Goal: Transaction & Acquisition: Download file/media

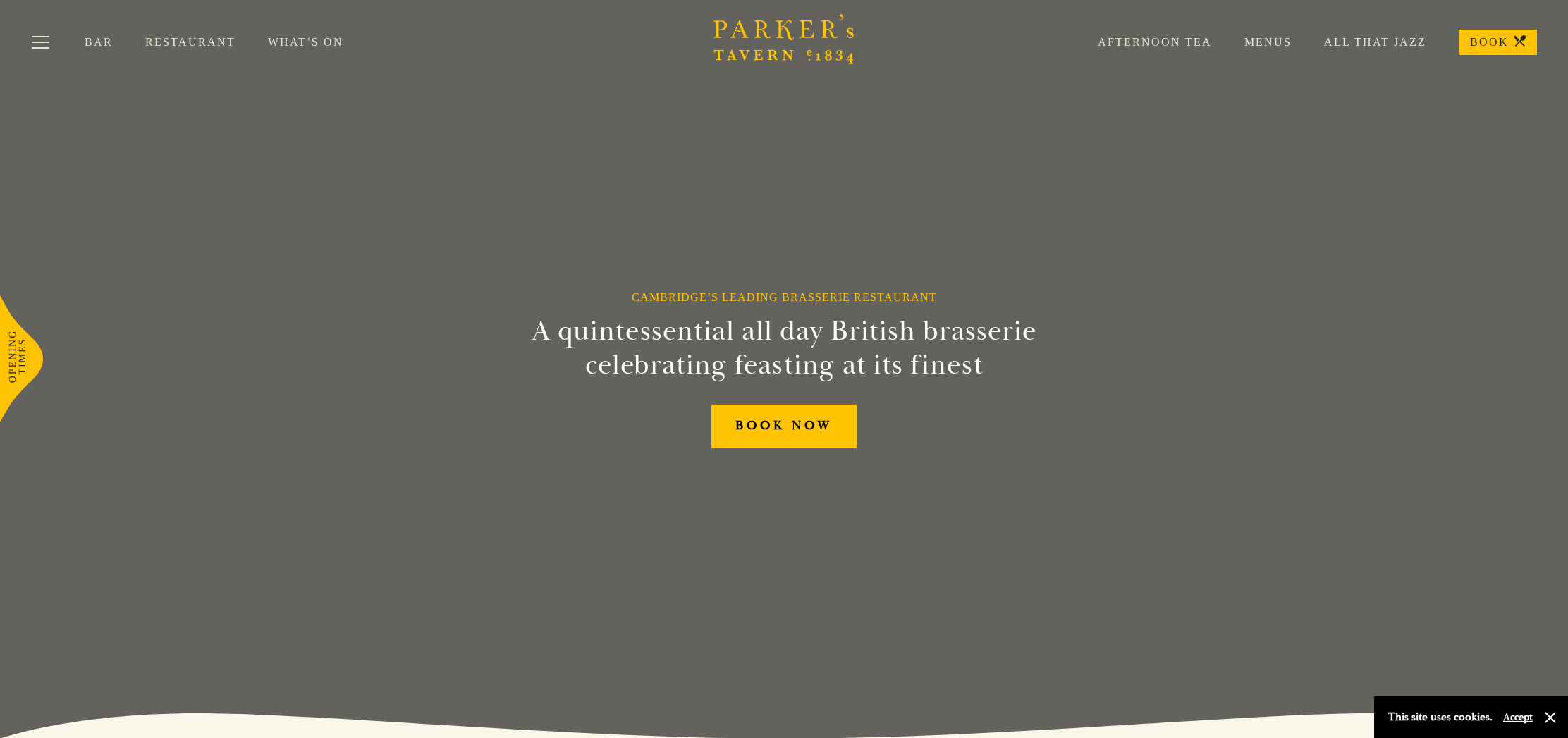
click at [194, 43] on link "Restaurant" at bounding box center [206, 42] width 123 height 14
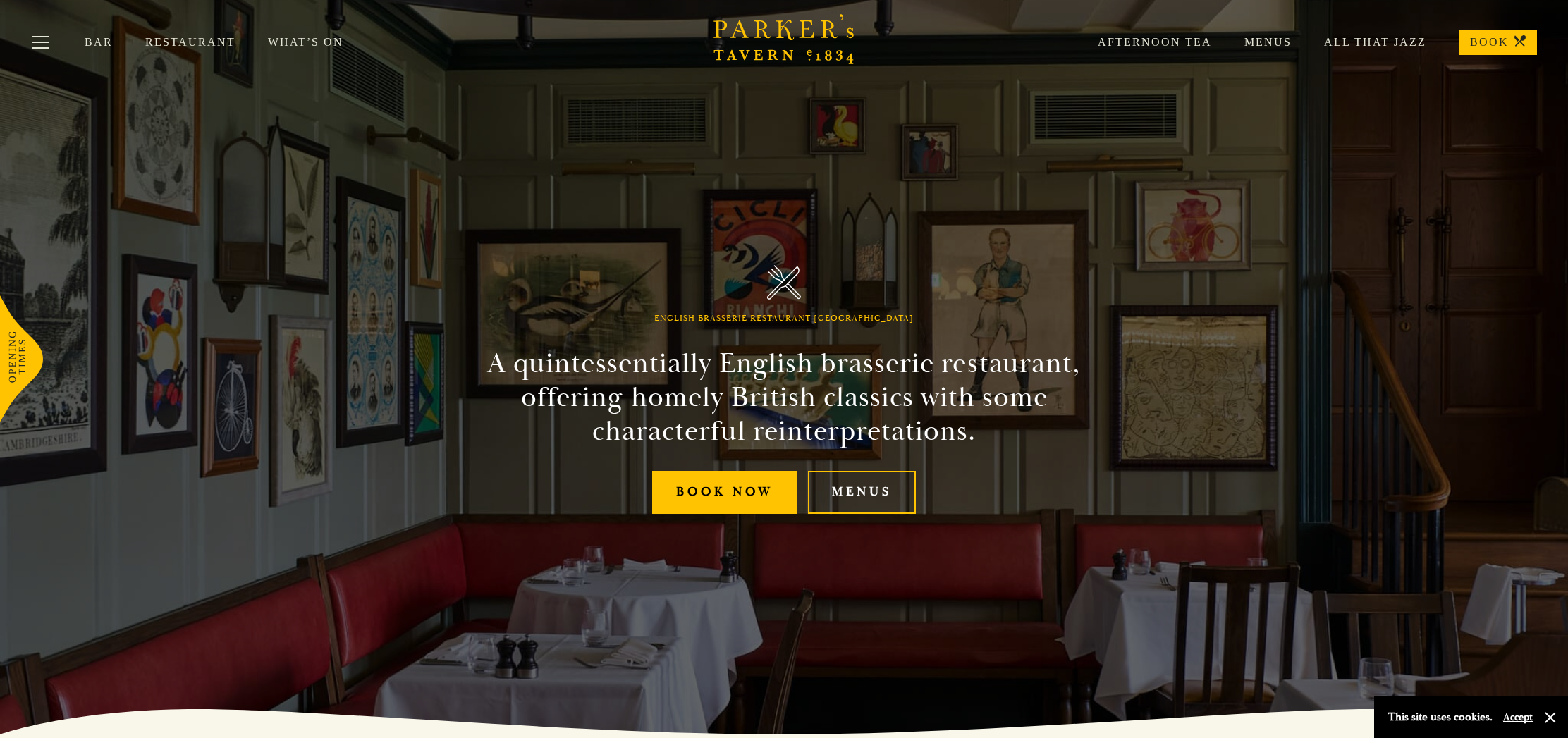
scroll to position [6, 0]
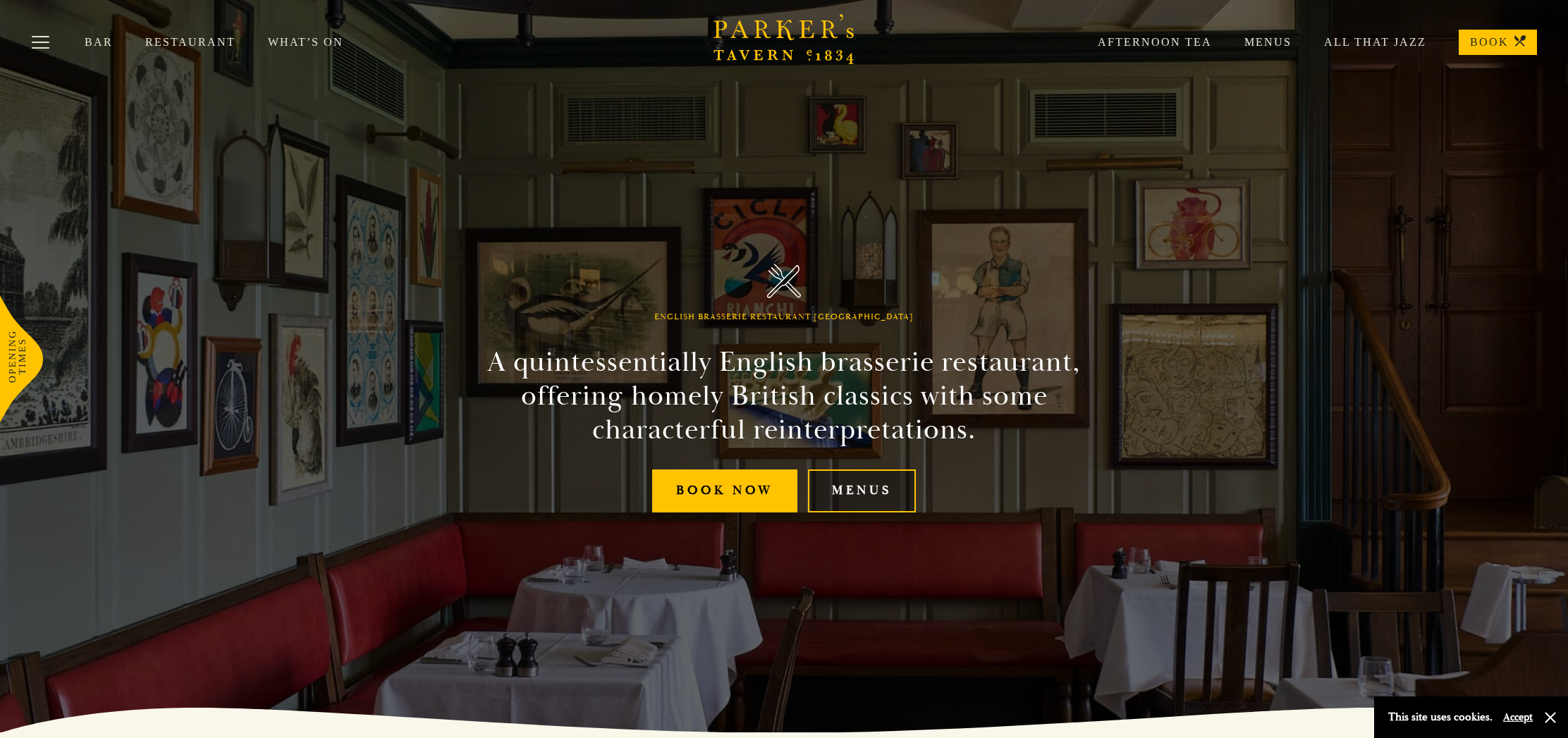
click at [885, 493] on link "Menus" at bounding box center [862, 491] width 108 height 43
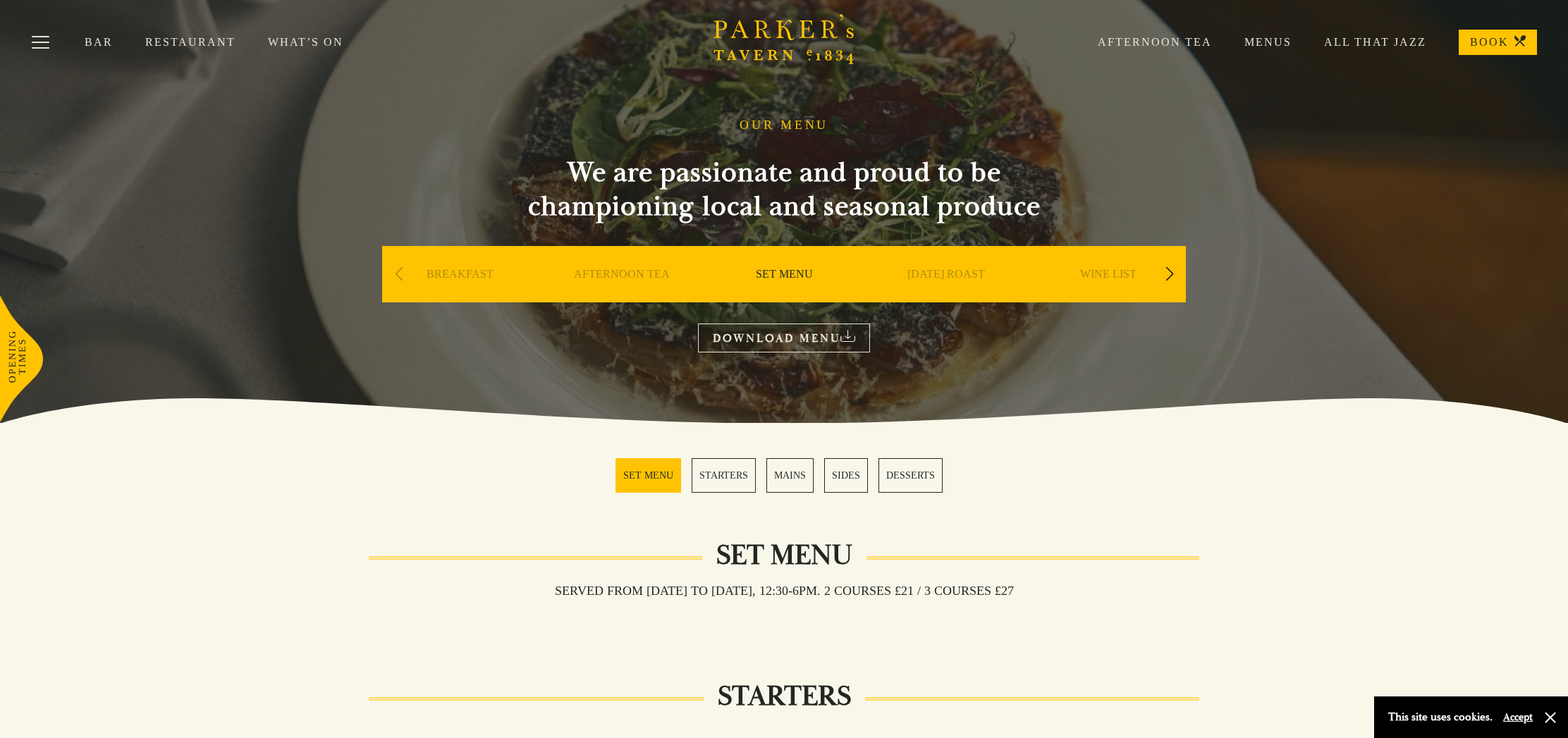
click at [725, 475] on link "STARTERS" at bounding box center [723, 476] width 64 height 34
click at [1268, 44] on link "Menus" at bounding box center [1251, 42] width 80 height 14
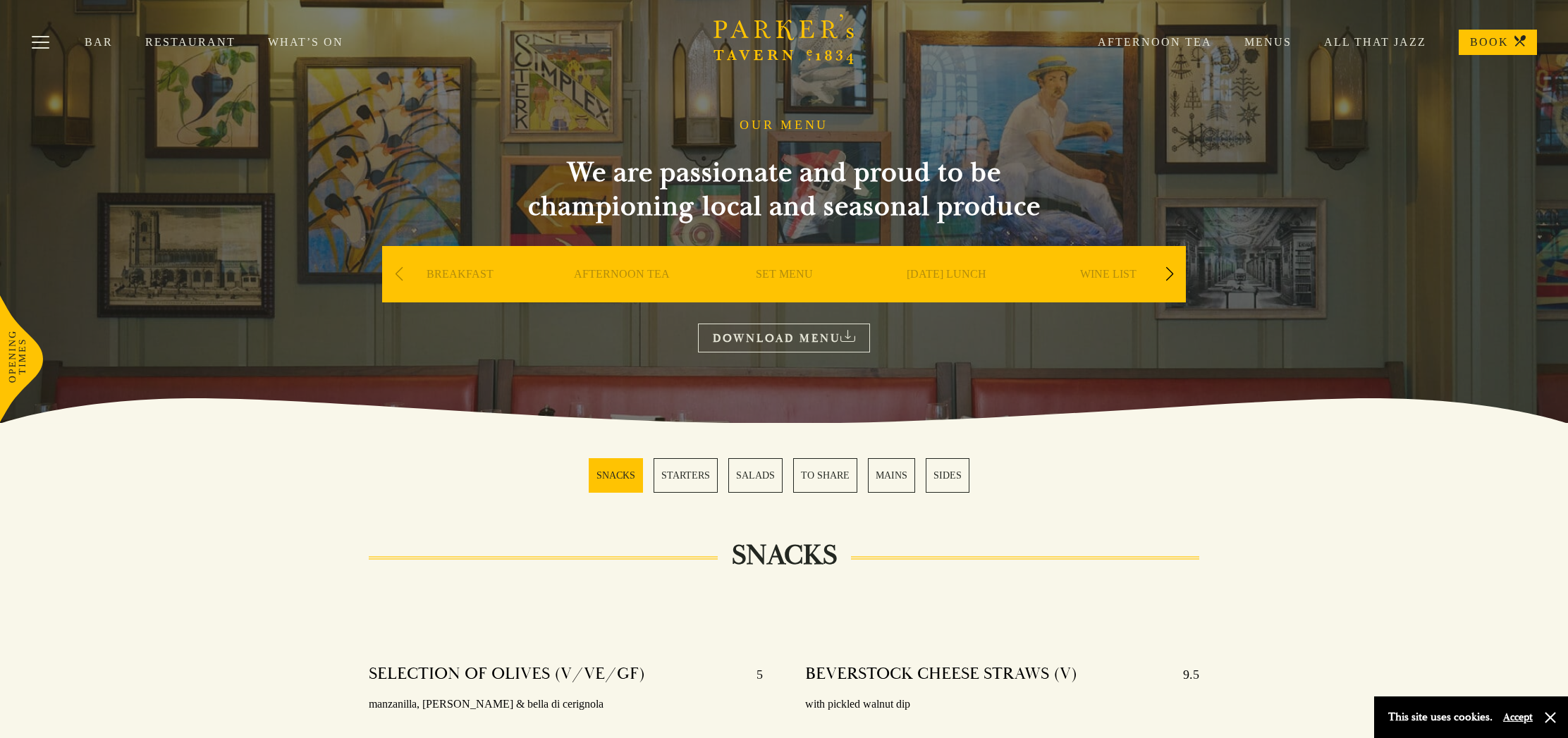
click at [1123, 269] on link "WINE LIST" at bounding box center [1108, 295] width 56 height 56
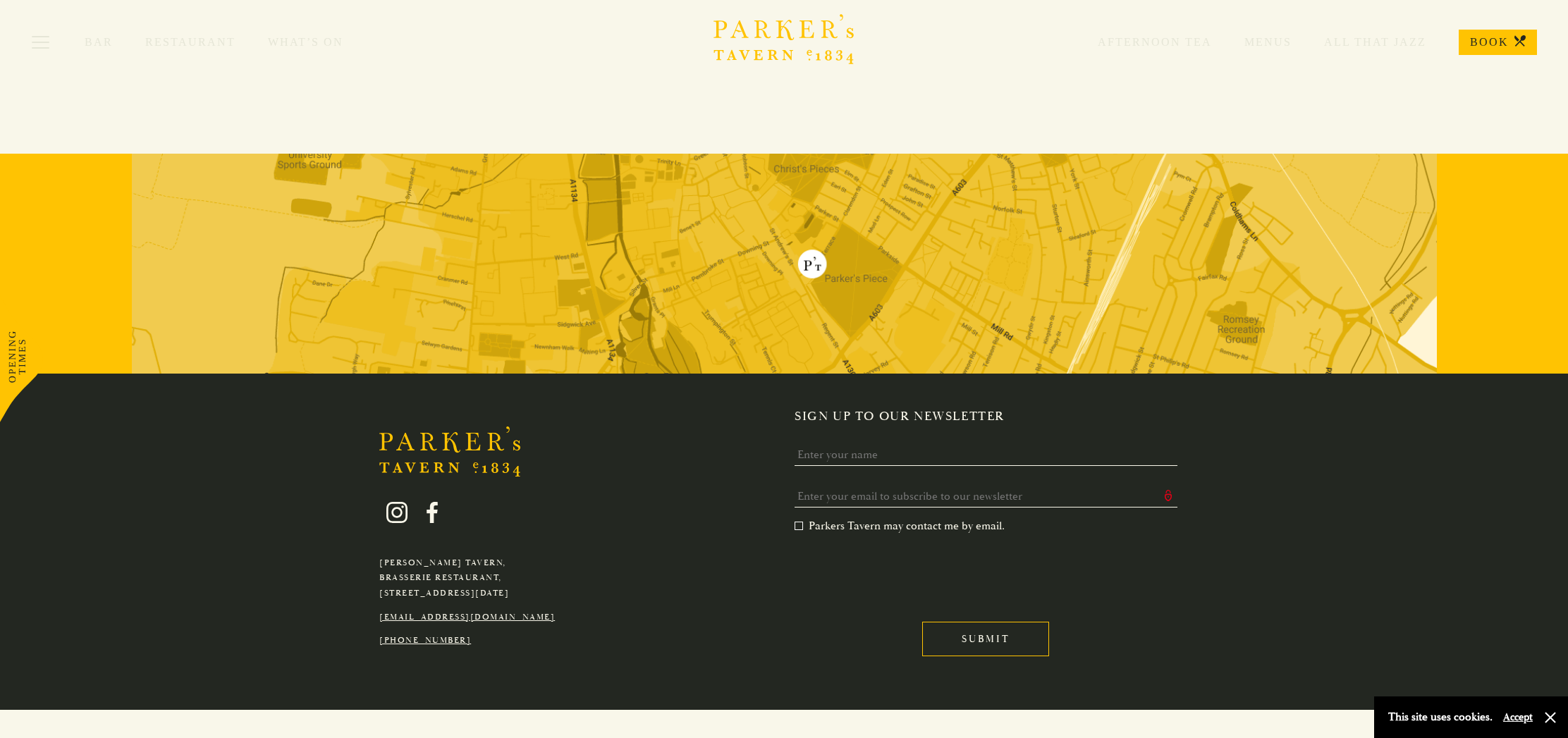
scroll to position [565, 0]
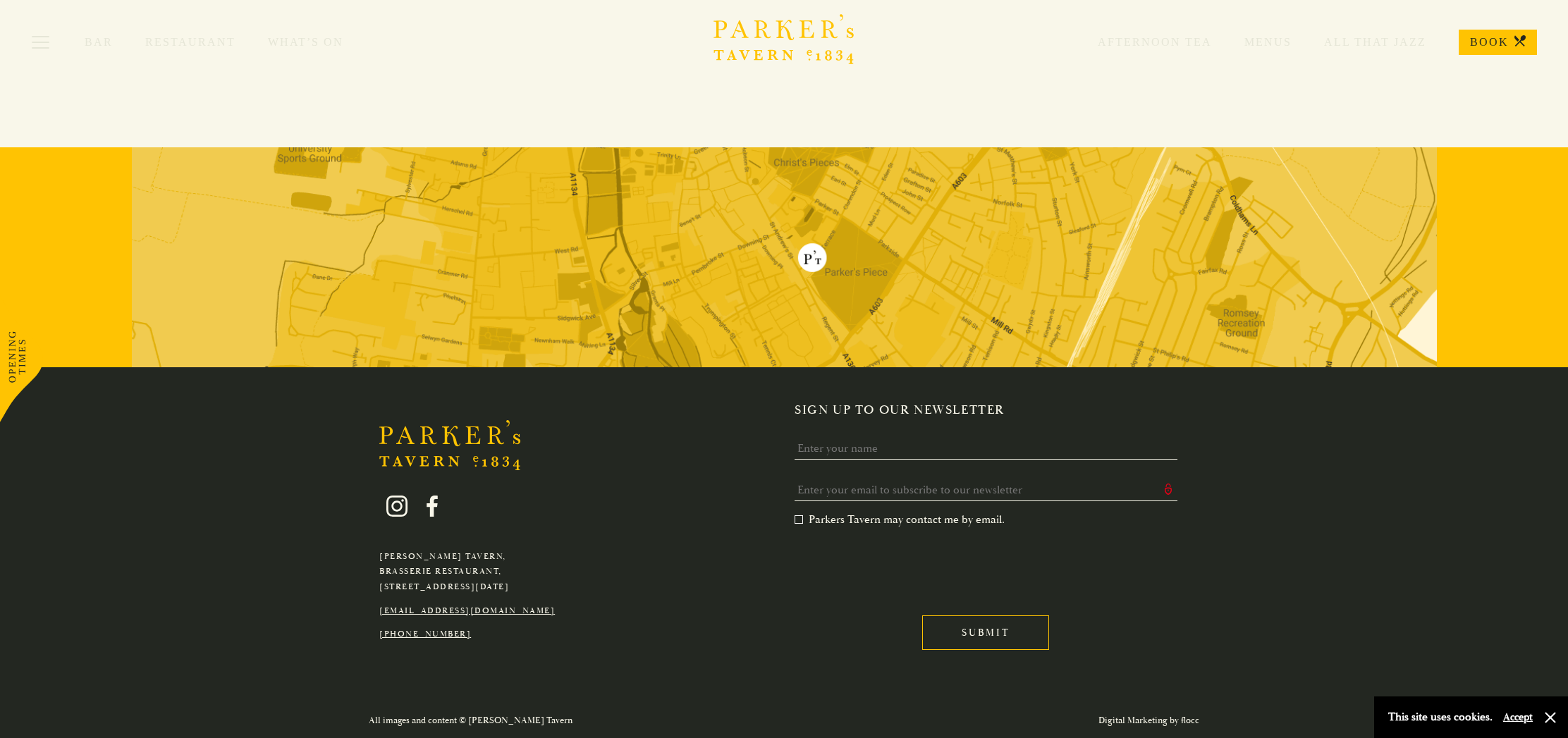
click at [806, 253] on img at bounding box center [784, 257] width 1305 height 220
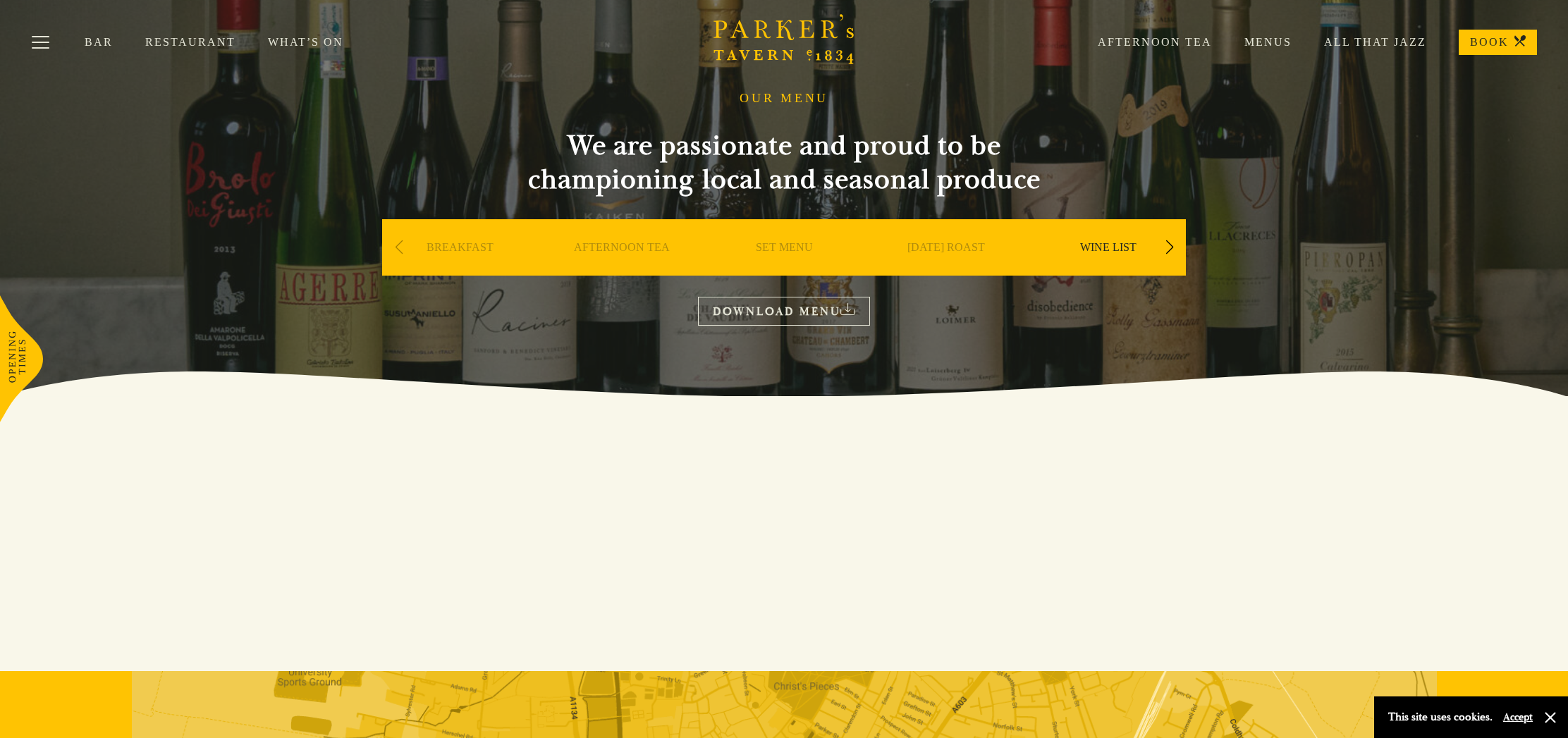
scroll to position [25, 0]
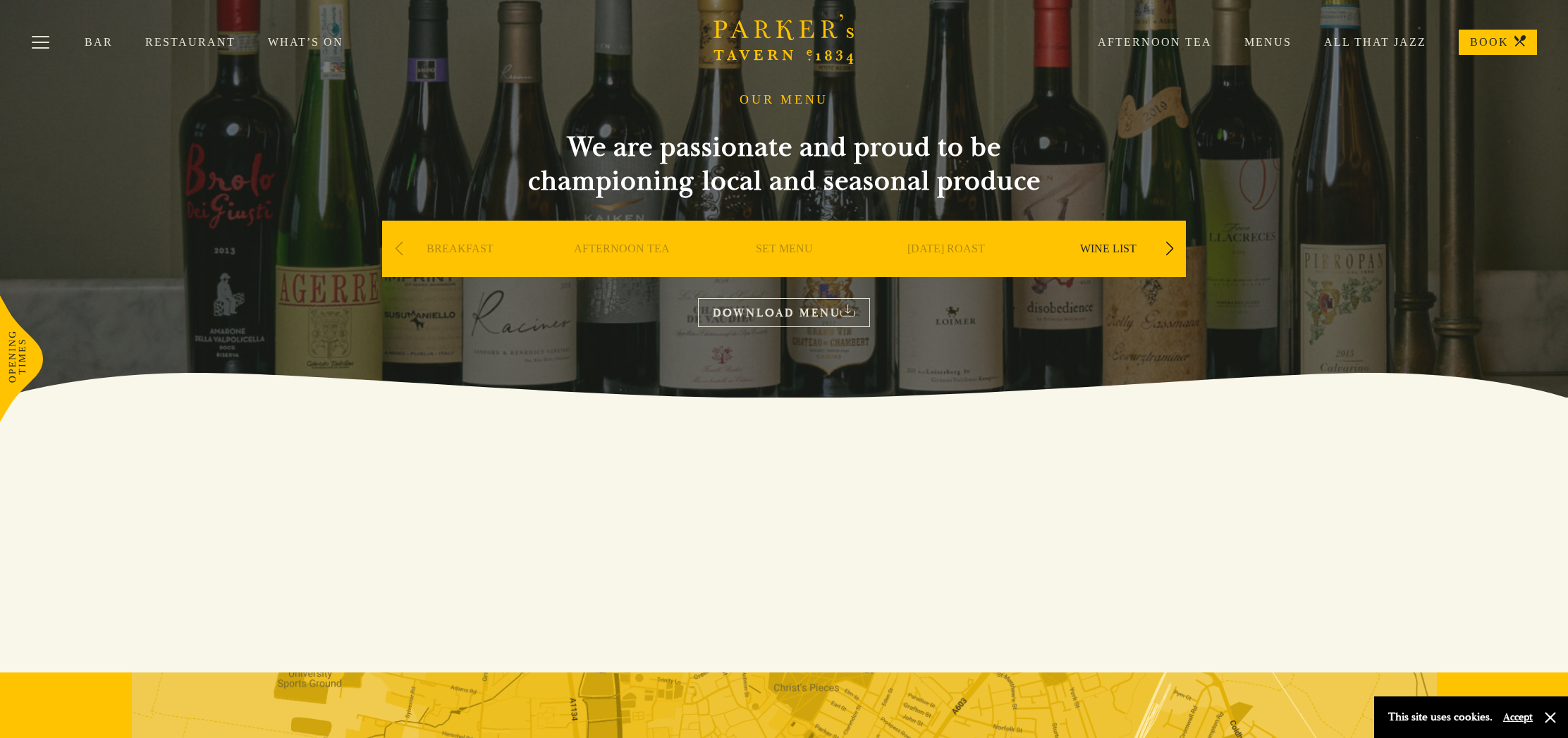
click at [1173, 244] on div "Next slide" at bounding box center [1169, 248] width 19 height 31
click at [942, 242] on link "WINE LIST" at bounding box center [945, 270] width 56 height 56
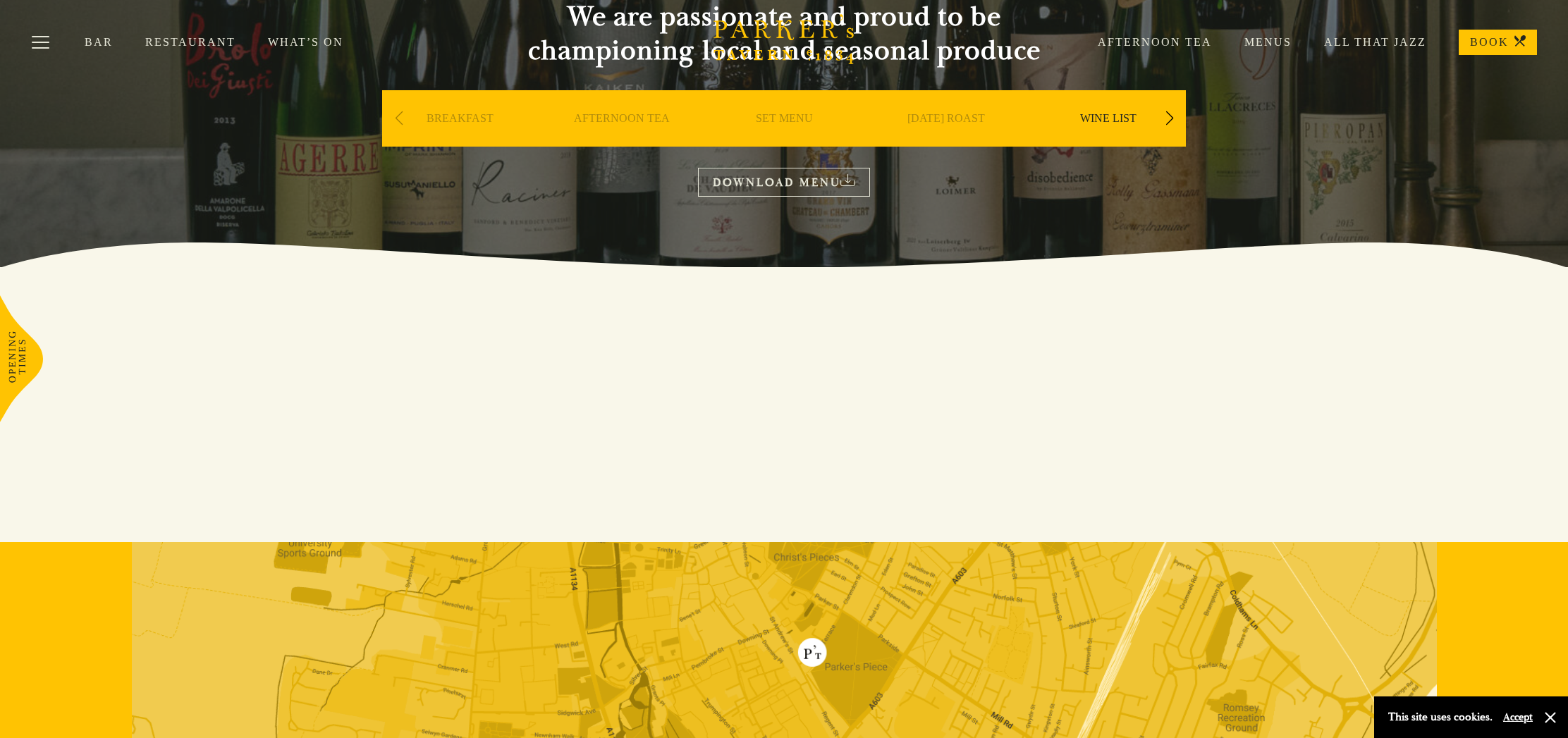
scroll to position [203, 0]
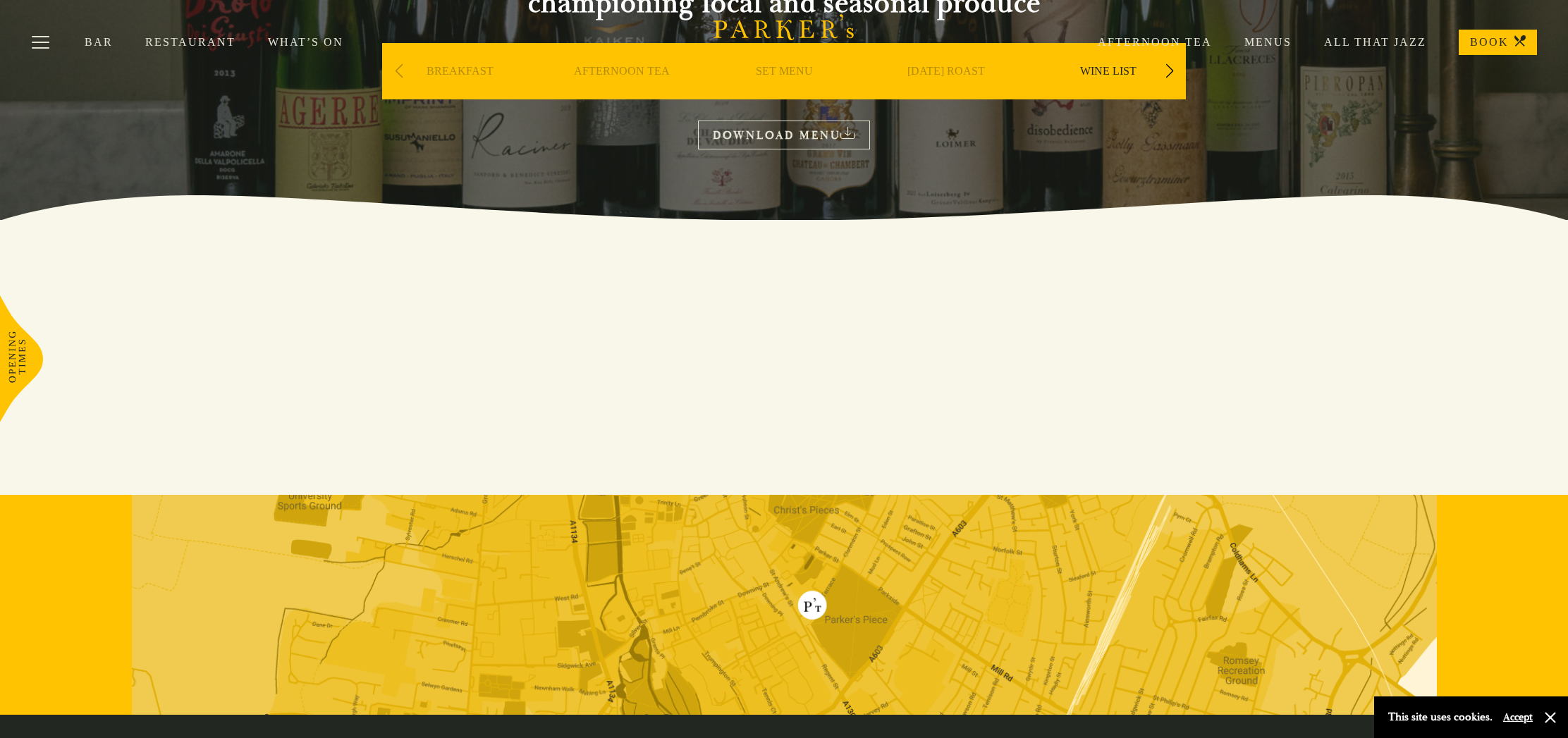
click at [804, 131] on link "DOWNLOAD MENU" at bounding box center [784, 135] width 172 height 29
